Goal: Participate in discussion

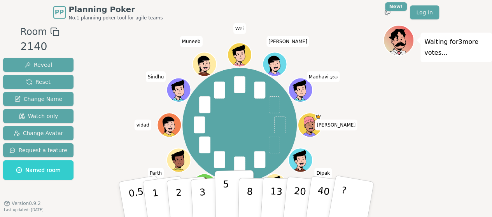
click at [222, 194] on button "5" at bounding box center [234, 199] width 40 height 59
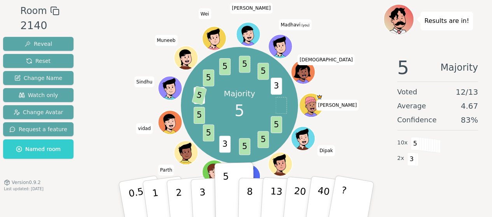
scroll to position [21, 0]
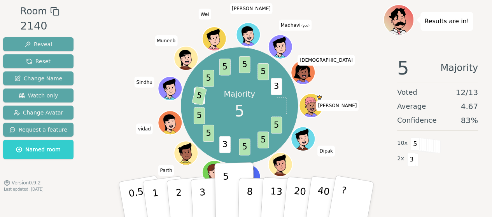
click at [380, 77] on div "Majority 5 5 5 5 3 5 5 3 5 5 5 5 5 3 [PERSON_NAME] [PERSON_NAME] [PERSON_NAME] …" at bounding box center [239, 105] width 287 height 175
click at [110, 74] on div "Majority 5 5 5 5 3 5 5 3 5 5 5 5 5 3 [PERSON_NAME] [PERSON_NAME] [PERSON_NAME] …" at bounding box center [239, 105] width 287 height 175
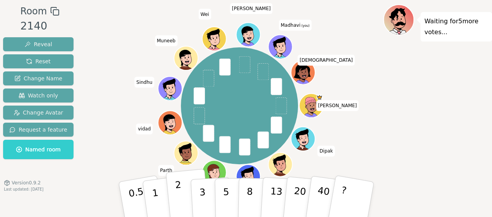
click at [177, 196] on p "2" at bounding box center [179, 201] width 10 height 42
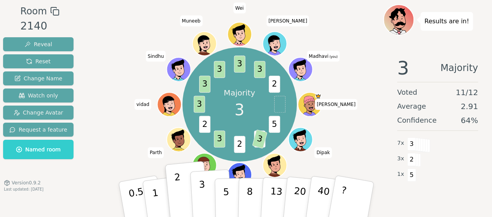
click at [206, 189] on button "3" at bounding box center [211, 200] width 42 height 61
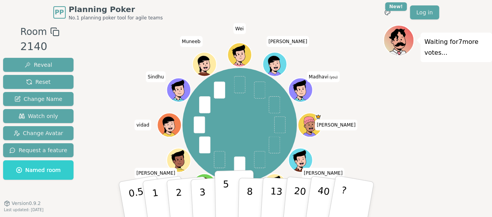
click at [228, 192] on button "5" at bounding box center [234, 199] width 40 height 59
